Goal: Find specific page/section: Find specific page/section

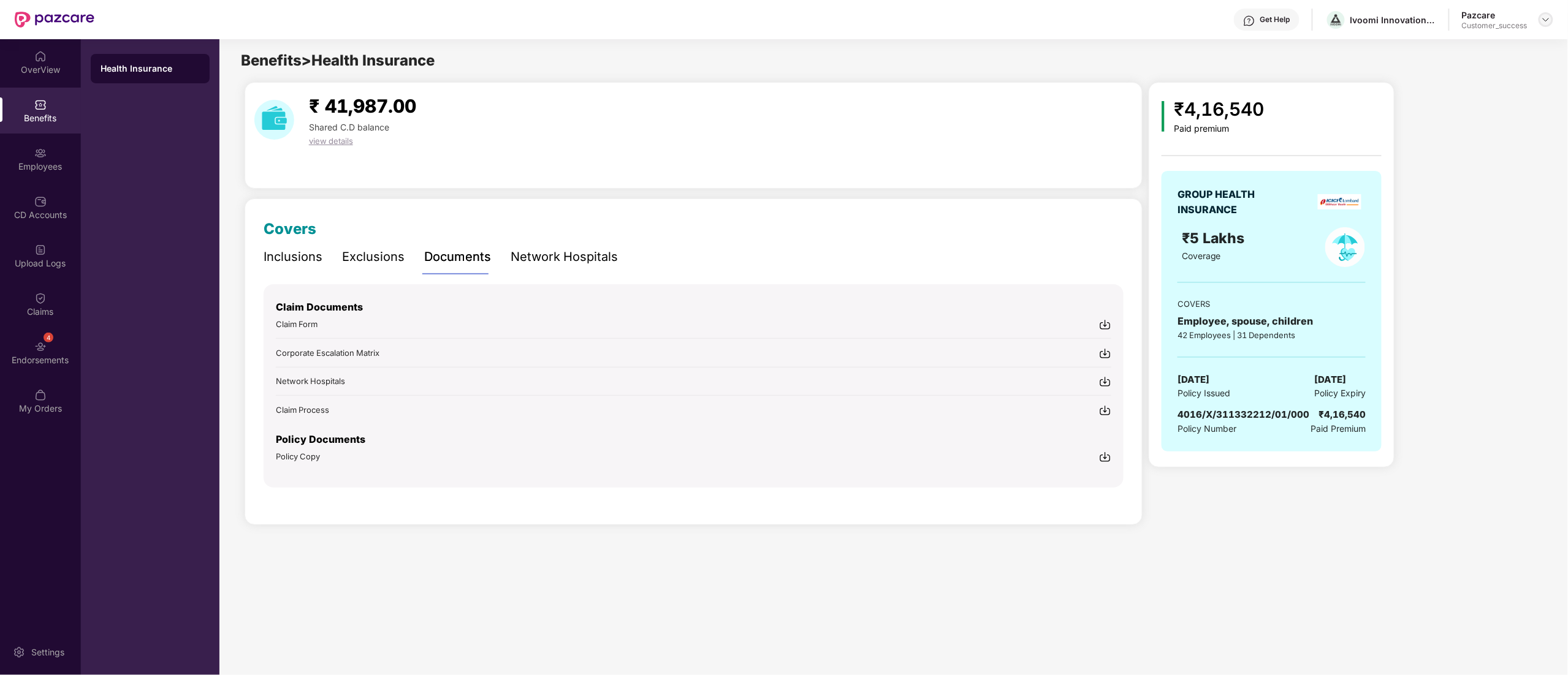
click at [1545, 16] on img at bounding box center [1546, 20] width 10 height 10
click at [1449, 52] on div "Switch to partner view" at bounding box center [1488, 48] width 159 height 24
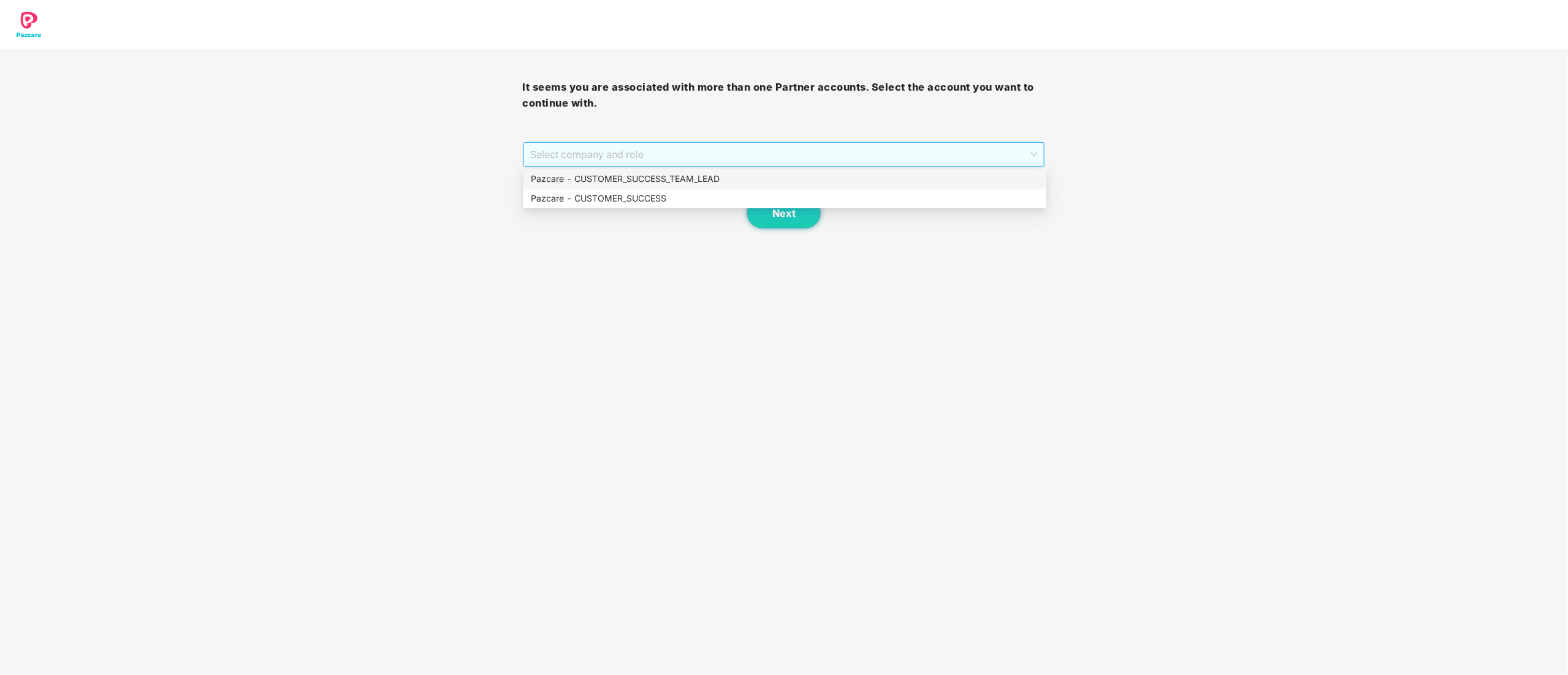
click at [566, 156] on span "Select company and role" at bounding box center [784, 154] width 507 height 23
click at [570, 206] on div "Pazcare - CUSTOMER_SUCCESS" at bounding box center [785, 198] width 523 height 20
click at [768, 218] on button "Next" at bounding box center [784, 213] width 74 height 30
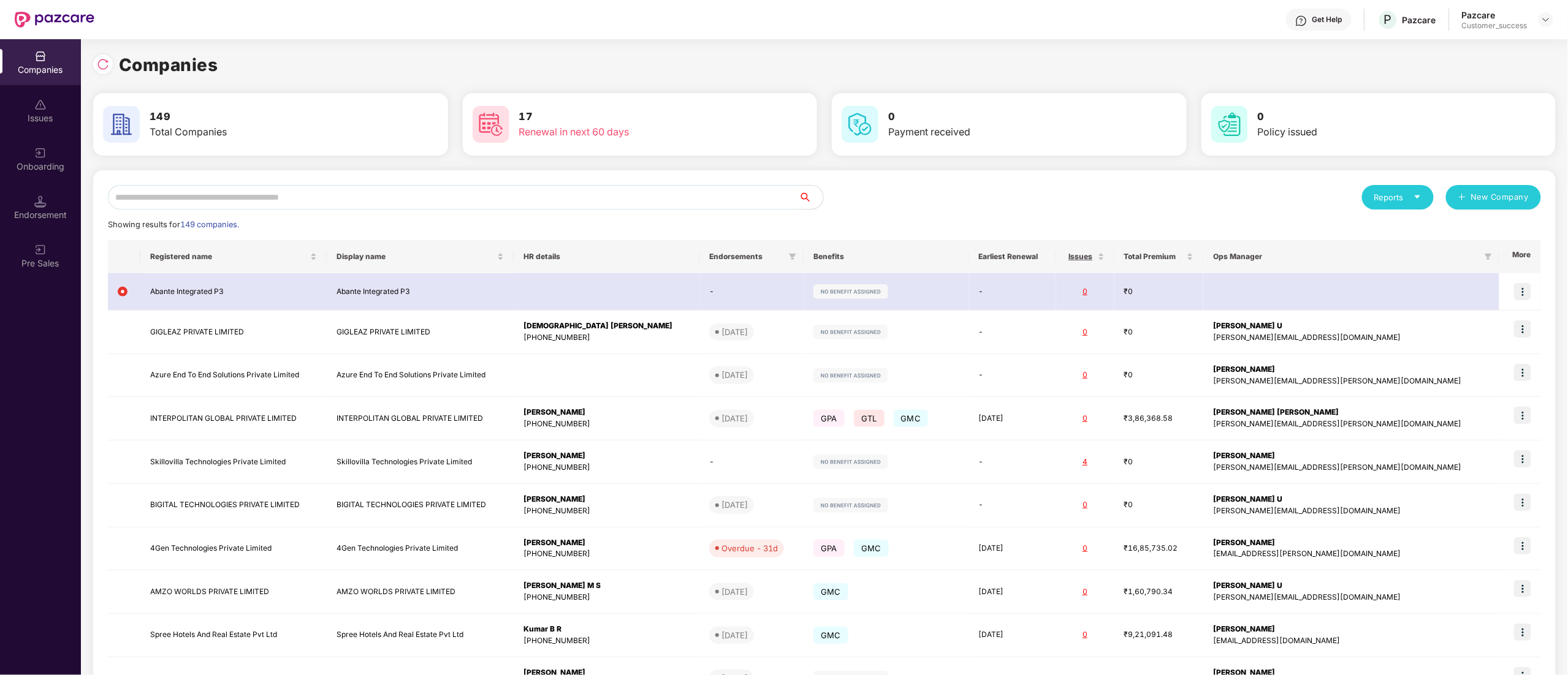
click at [248, 195] on input "text" at bounding box center [453, 197] width 691 height 25
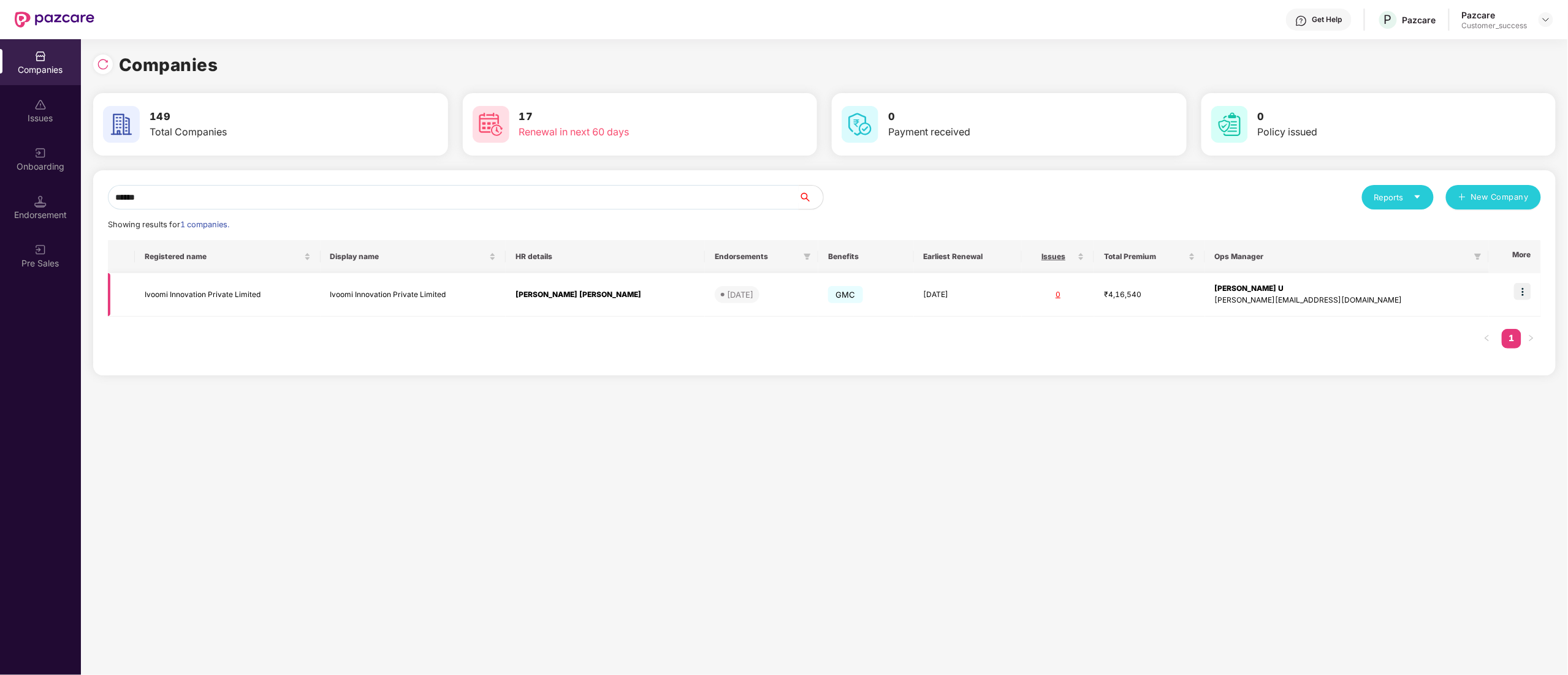
type input "******"
click at [222, 292] on td "Ivoomi Innovation Private Limited" at bounding box center [228, 295] width 186 height 43
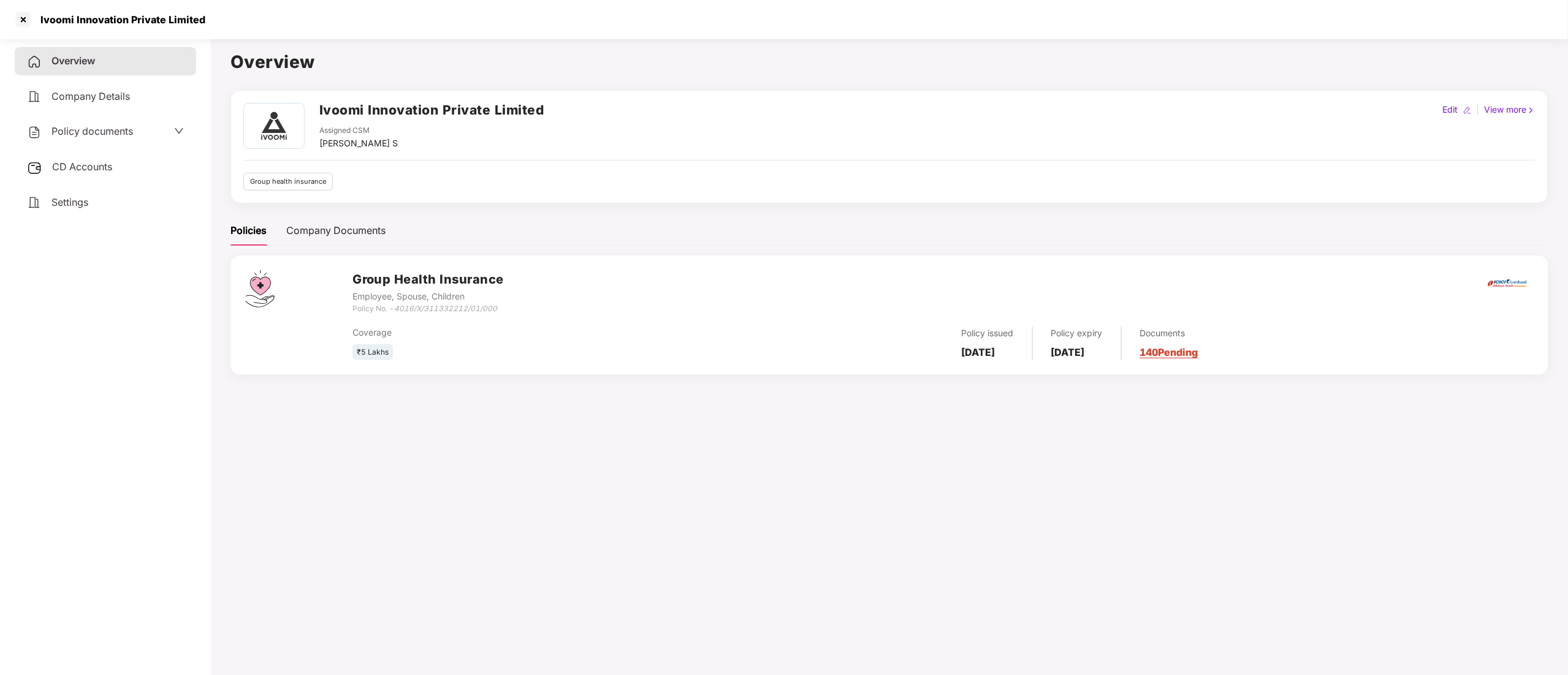
click at [101, 136] on span "Policy documents" at bounding box center [92, 131] width 81 height 12
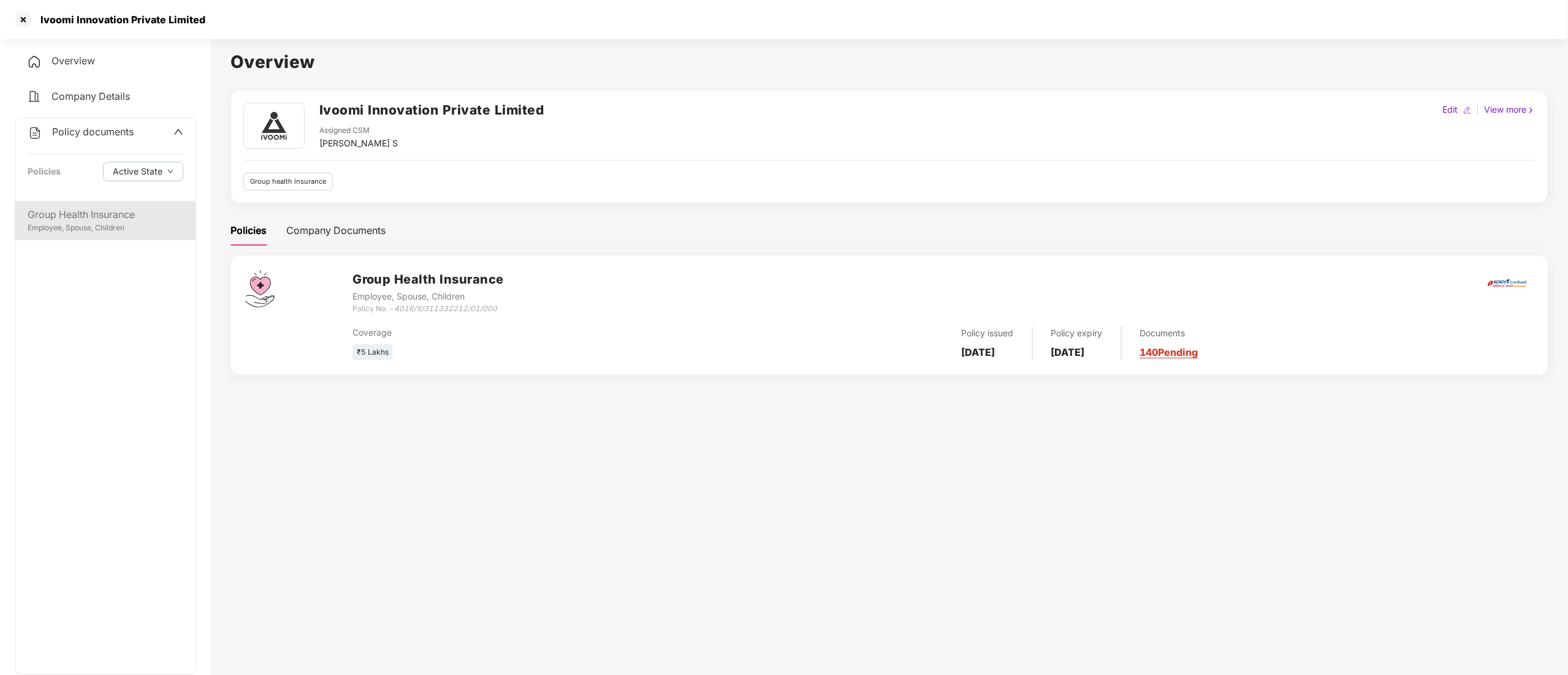
click at [84, 217] on div "Group Health Insurance" at bounding box center [106, 215] width 156 height 16
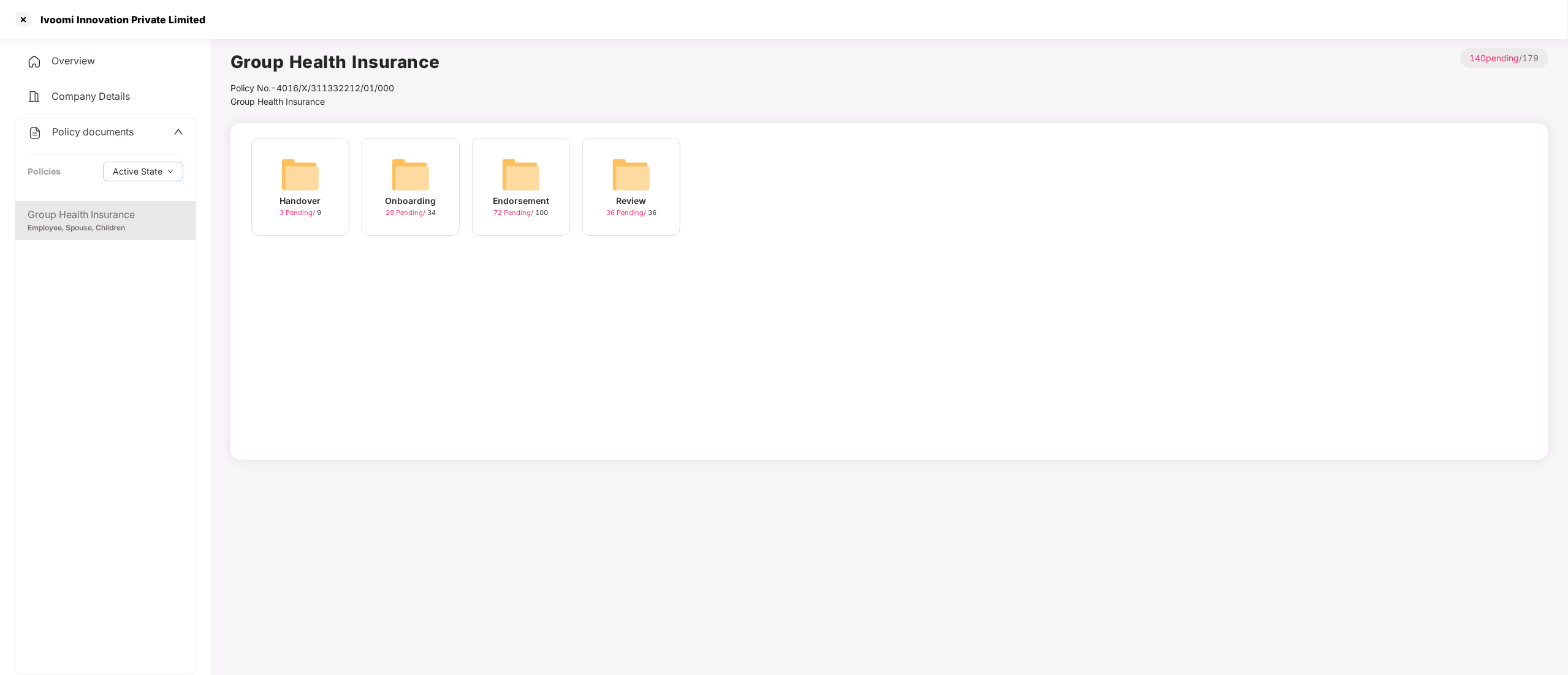
click at [528, 195] on div "Endorsement" at bounding box center [520, 201] width 57 height 13
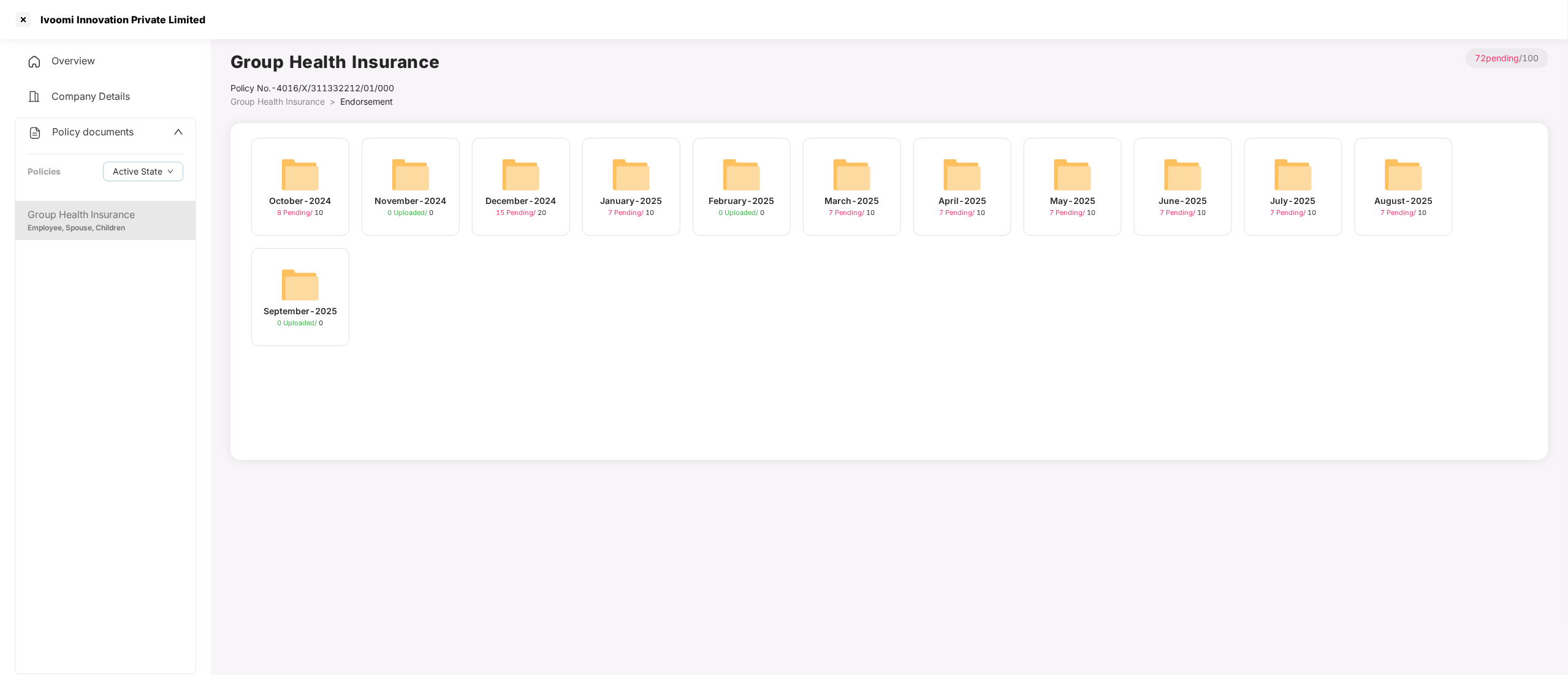
click at [1393, 169] on img at bounding box center [1404, 174] width 39 height 39
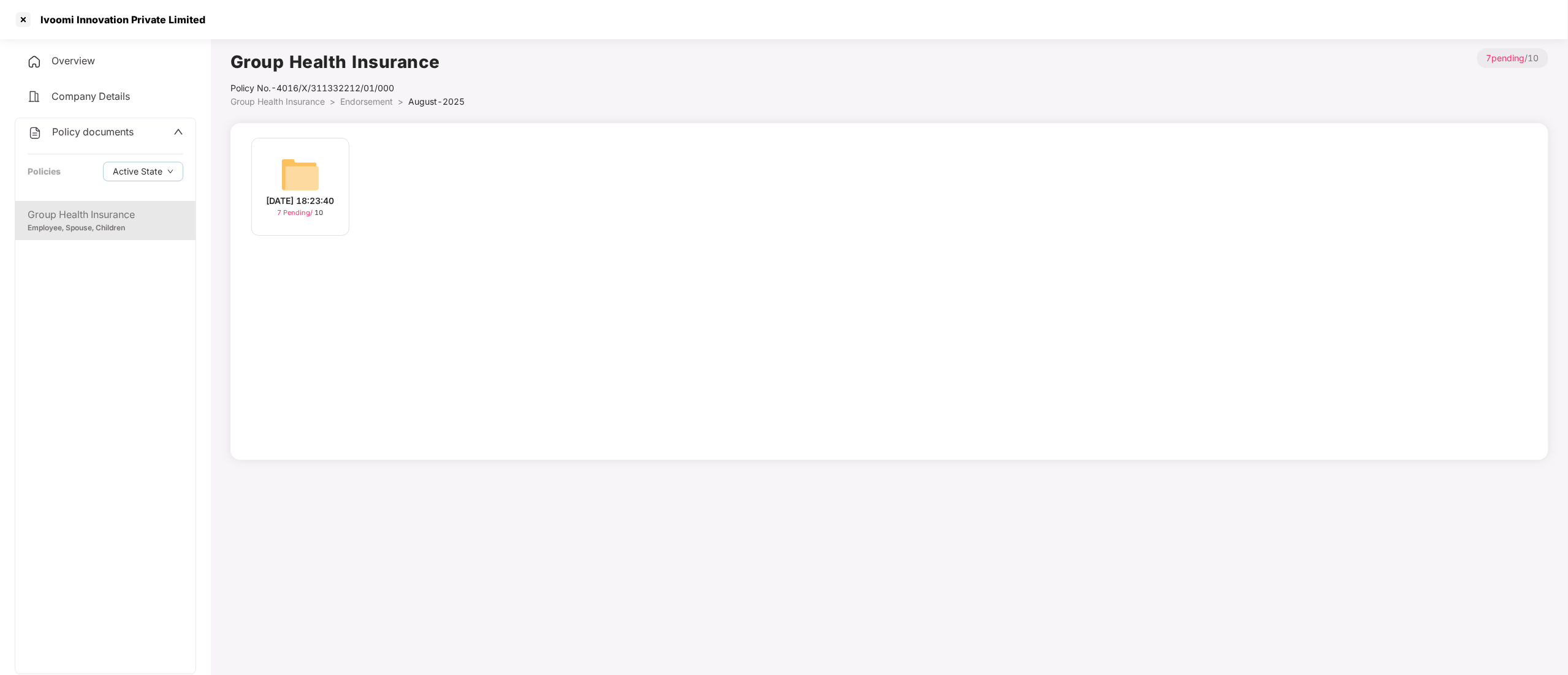
click at [288, 173] on img at bounding box center [301, 174] width 39 height 39
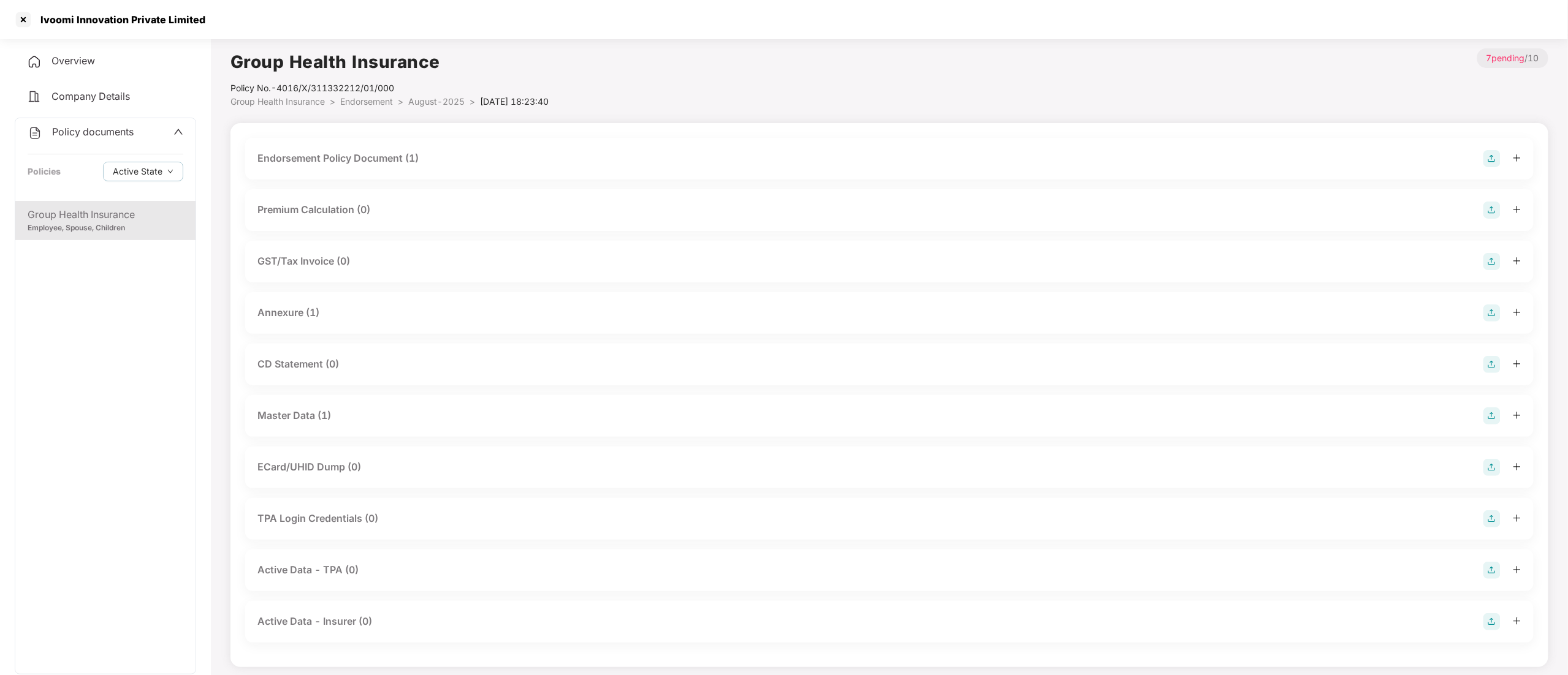
click at [322, 416] on div "Master Data (1)" at bounding box center [294, 415] width 74 height 16
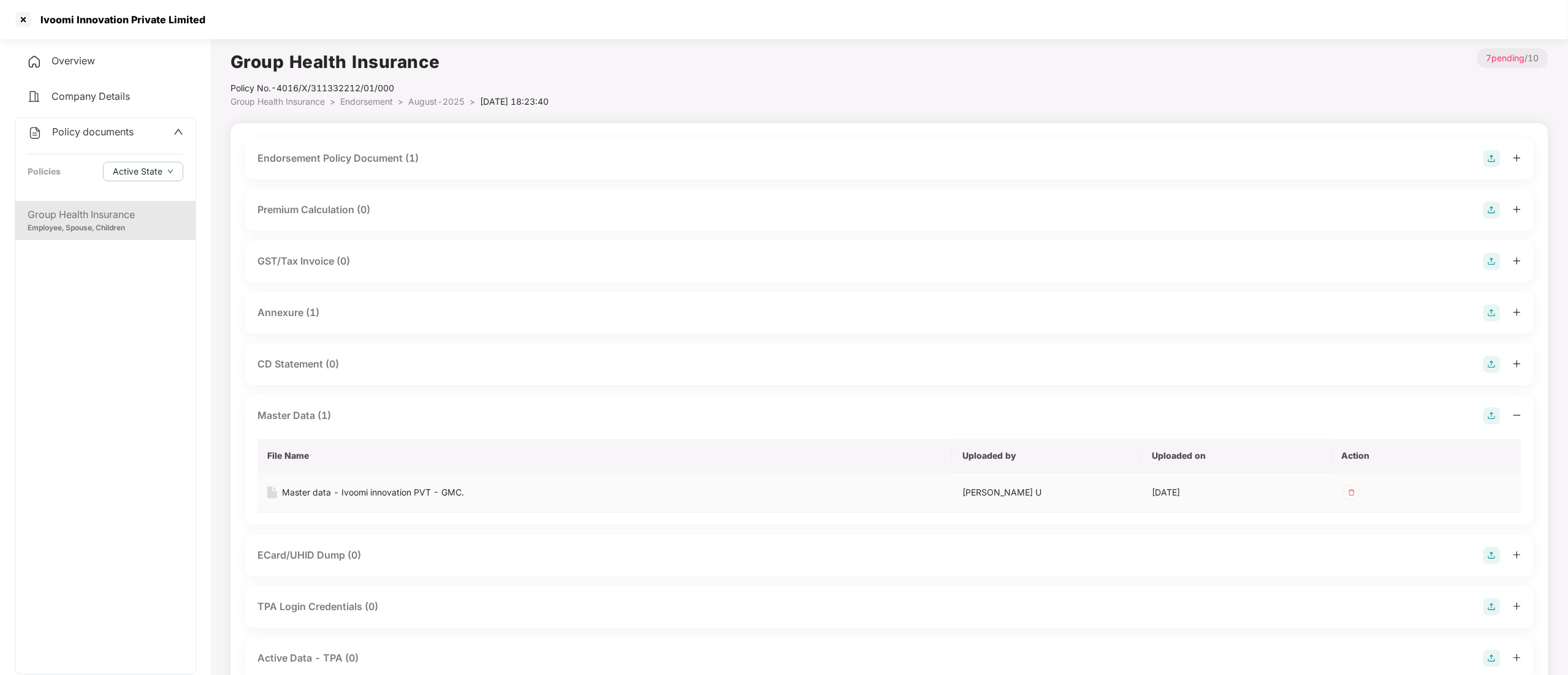
click at [332, 495] on div "Master data - Ivoomi innovation PVT - GMC." at bounding box center [373, 492] width 182 height 13
